Goal: Navigation & Orientation: Find specific page/section

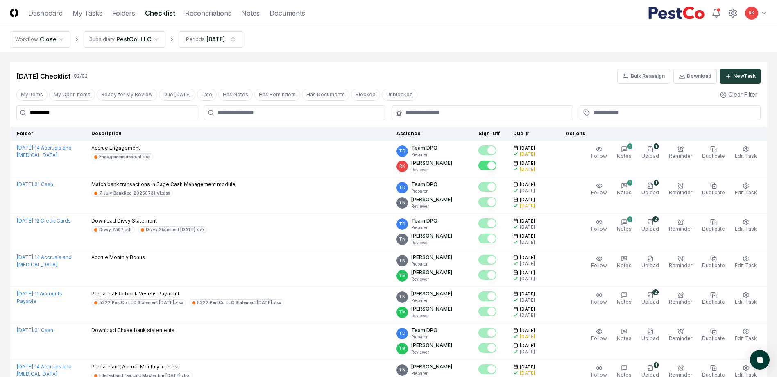
click at [41, 18] on header "CloseCore Dashboard My Tasks Folders Checklist Reconciliations Notes Documents …" at bounding box center [388, 13] width 777 height 26
click at [43, 12] on link "Dashboard" at bounding box center [45, 13] width 34 height 10
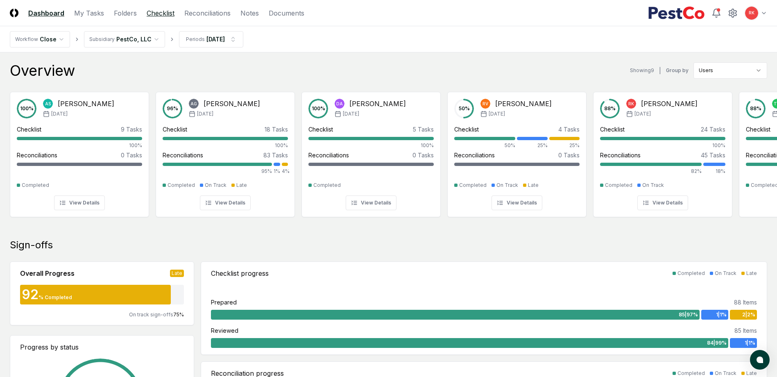
click at [167, 16] on link "Checklist" at bounding box center [161, 13] width 28 height 10
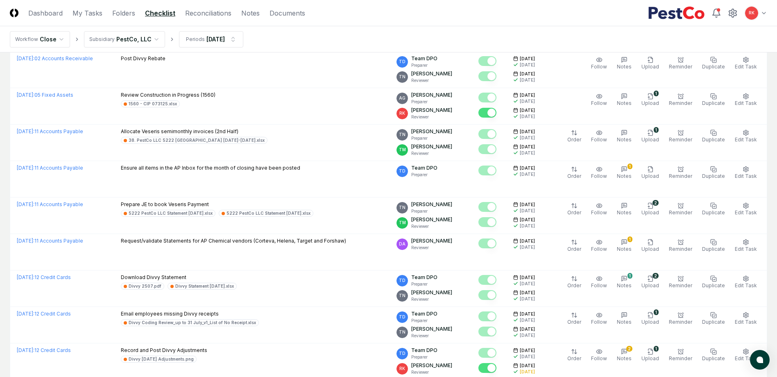
scroll to position [1662, 0]
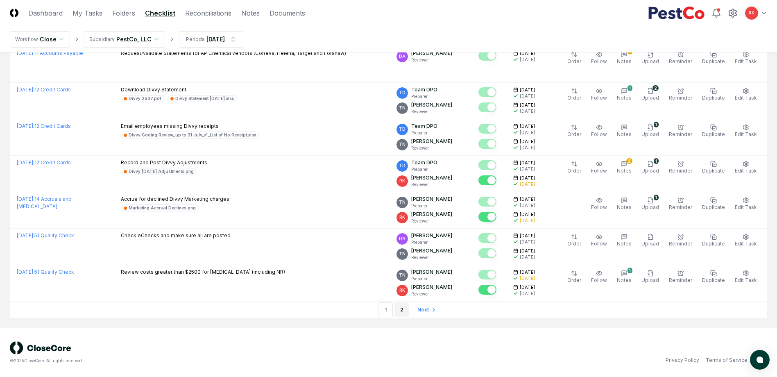
click at [403, 308] on link "2" at bounding box center [401, 309] width 15 height 15
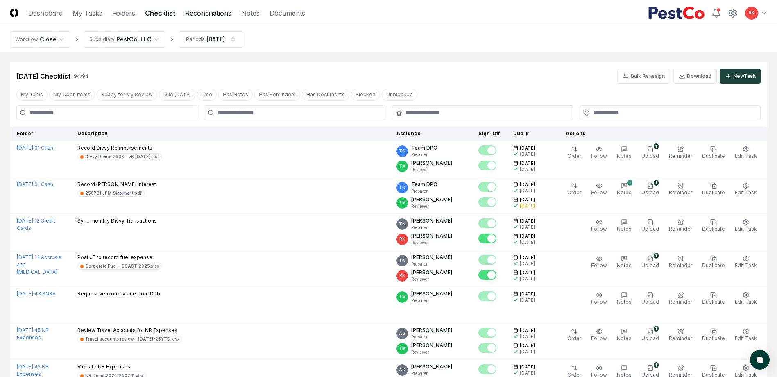
click at [217, 14] on link "Reconciliations" at bounding box center [208, 13] width 46 height 10
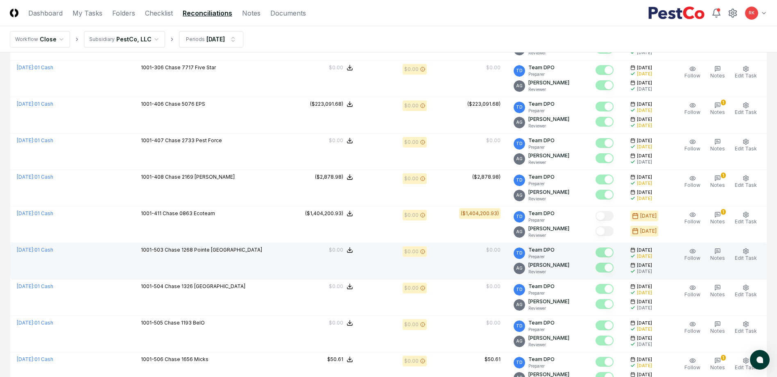
scroll to position [1229, 0]
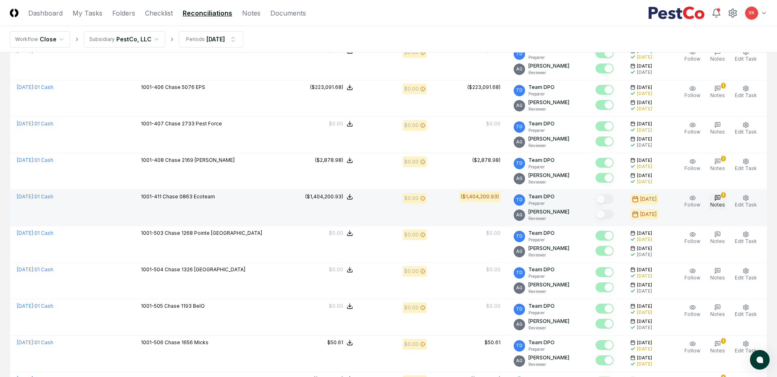
click at [720, 202] on span "Notes" at bounding box center [717, 205] width 15 height 6
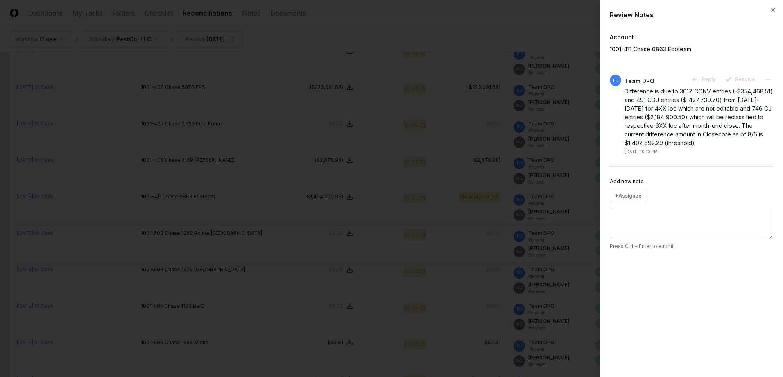
click at [505, 222] on div at bounding box center [391, 188] width 783 height 377
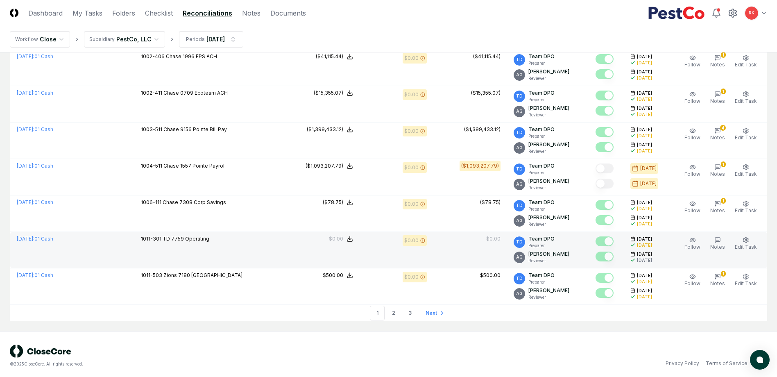
scroll to position [1664, 0]
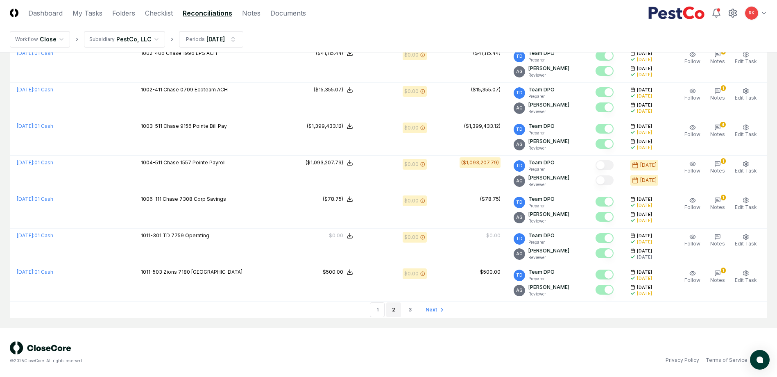
click at [389, 311] on link "2" at bounding box center [393, 309] width 15 height 15
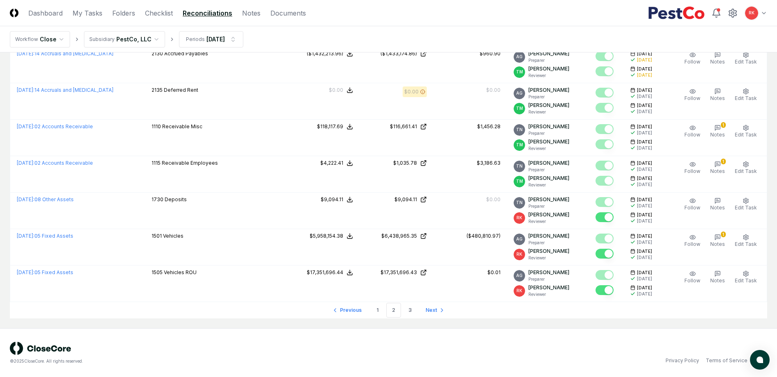
scroll to position [1664, 0]
click at [407, 307] on link "3" at bounding box center [410, 309] width 15 height 15
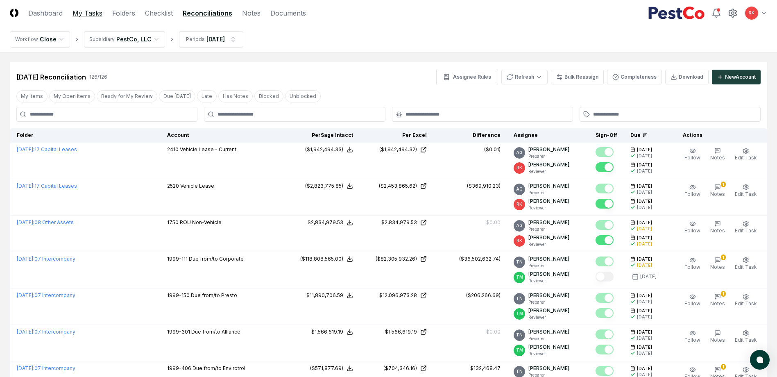
click at [88, 14] on link "My Tasks" at bounding box center [87, 13] width 30 height 10
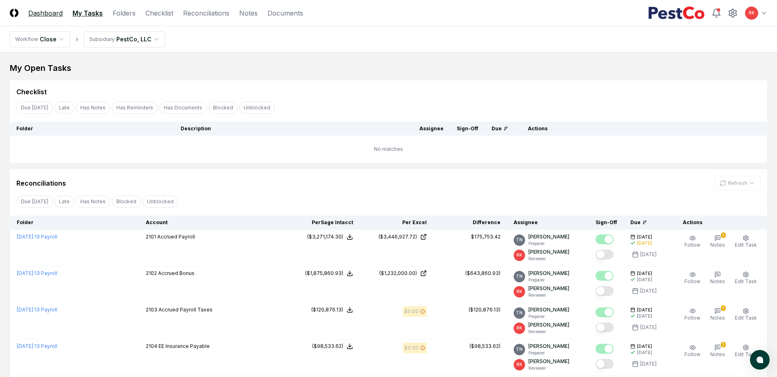
click at [40, 15] on link "Dashboard" at bounding box center [45, 13] width 34 height 10
